Goal: Transaction & Acquisition: Purchase product/service

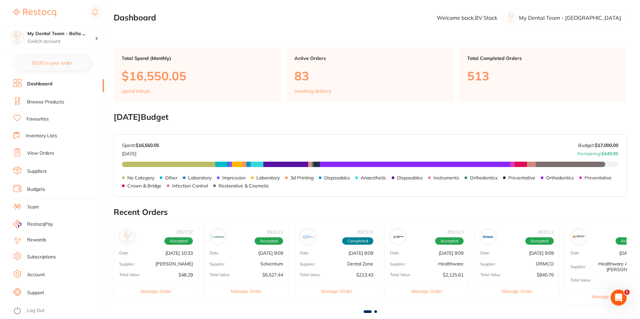
click at [48, 102] on link "Browse Products" at bounding box center [45, 102] width 37 height 7
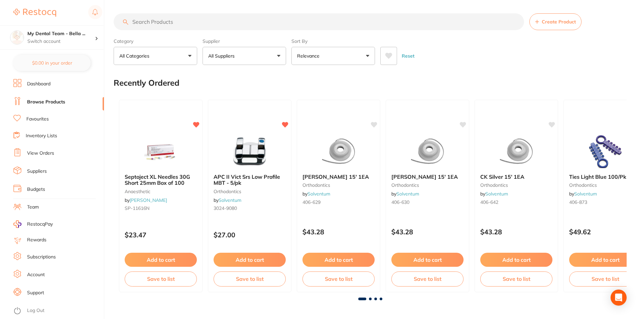
click at [189, 19] on input "search" at bounding box center [319, 21] width 410 height 17
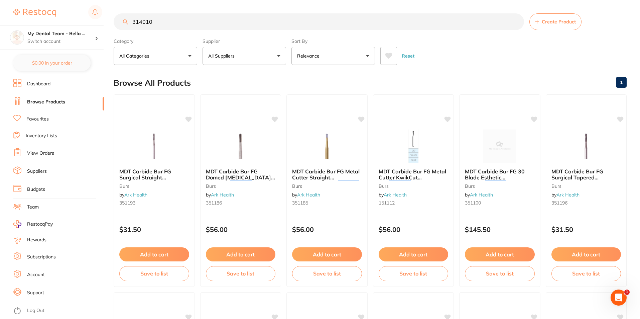
click at [132, 21] on input "314010" at bounding box center [319, 21] width 410 height 17
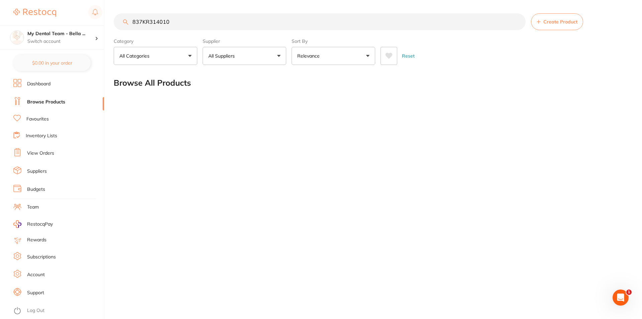
drag, startPoint x: 149, startPoint y: 20, endPoint x: 101, endPoint y: 22, distance: 48.2
click at [101, 22] on div "$16,420.68 My Dental Team - Bella ... Switch account My Dental Team - Bella Vis…" at bounding box center [321, 159] width 642 height 319
type input "314010"
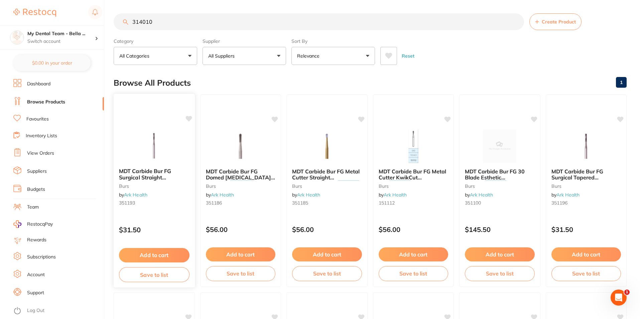
click at [146, 173] on span "MDT Carbide Bur FG Surgical Straight [MEDICAL_DATA] XC" at bounding box center [145, 179] width 52 height 25
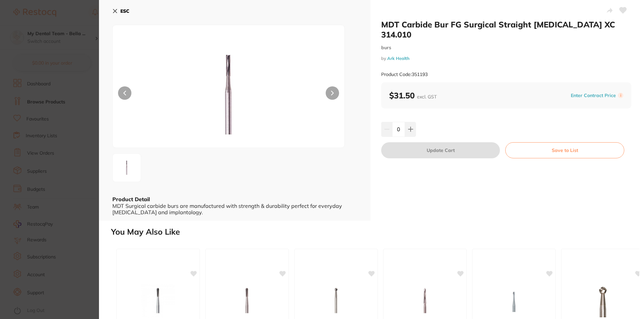
click at [114, 10] on icon at bounding box center [115, 11] width 4 height 4
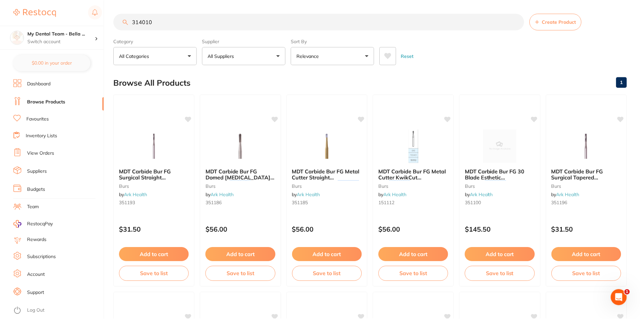
scroll to position [0, 0]
click at [50, 153] on link "View Orders" at bounding box center [40, 153] width 27 height 7
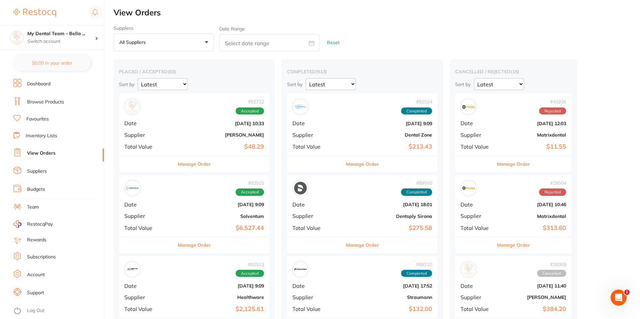
click at [64, 101] on li "Browse Products" at bounding box center [58, 102] width 91 height 10
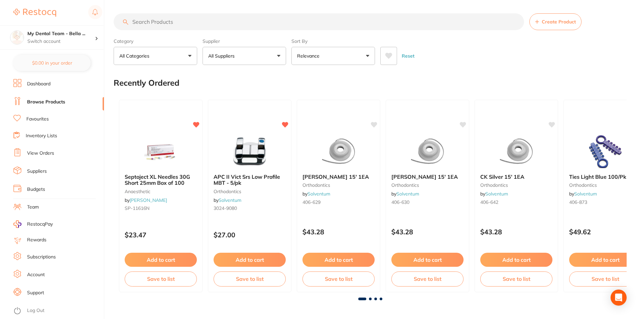
click at [163, 22] on input "search" at bounding box center [319, 21] width 410 height 17
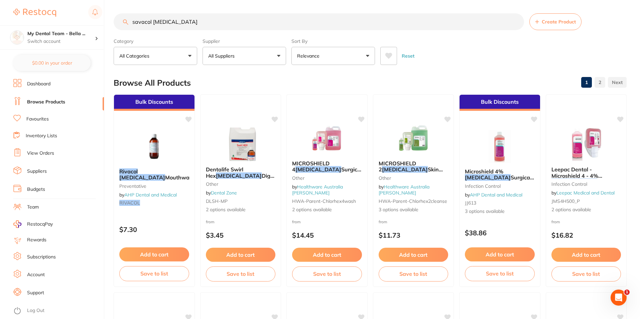
type input "savacol [MEDICAL_DATA]"
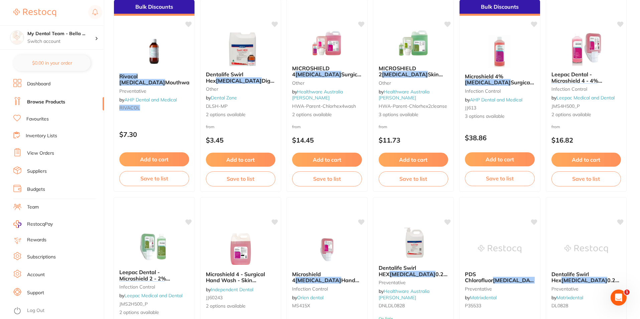
scroll to position [33, 0]
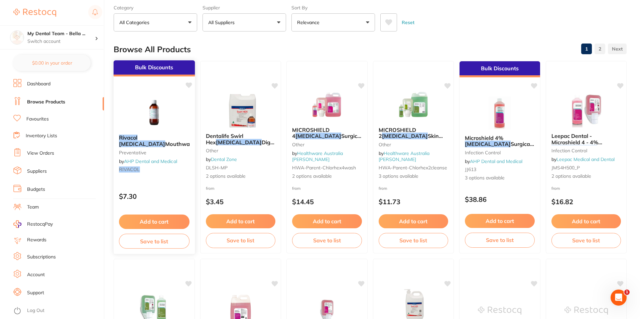
click at [175, 117] on img at bounding box center [154, 112] width 44 height 34
